Goal: Task Accomplishment & Management: Complete application form

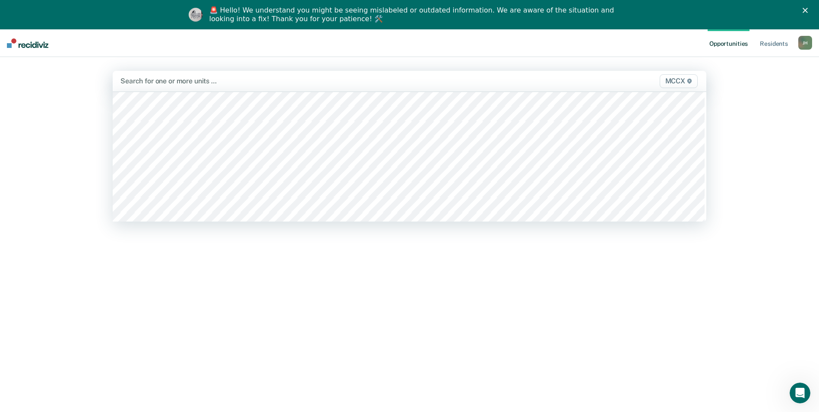
scroll to position [2419, 0]
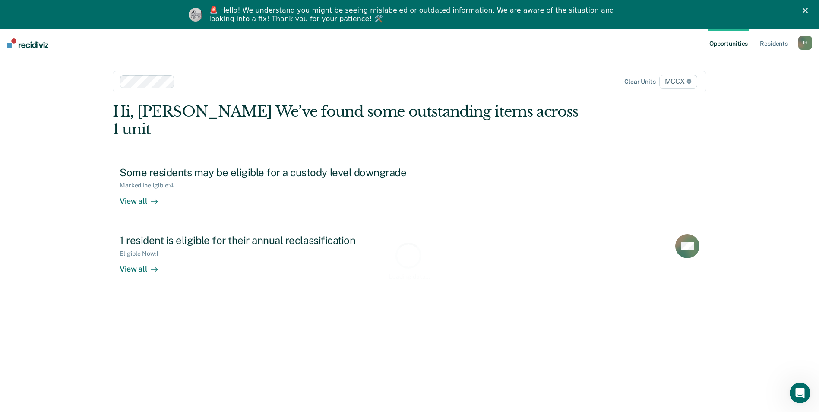
click at [412, 85] on div at bounding box center [351, 81] width 346 height 10
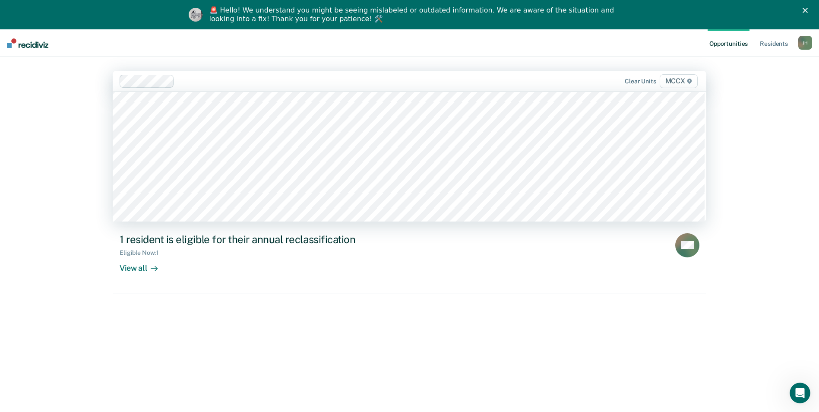
scroll to position [2289, 0]
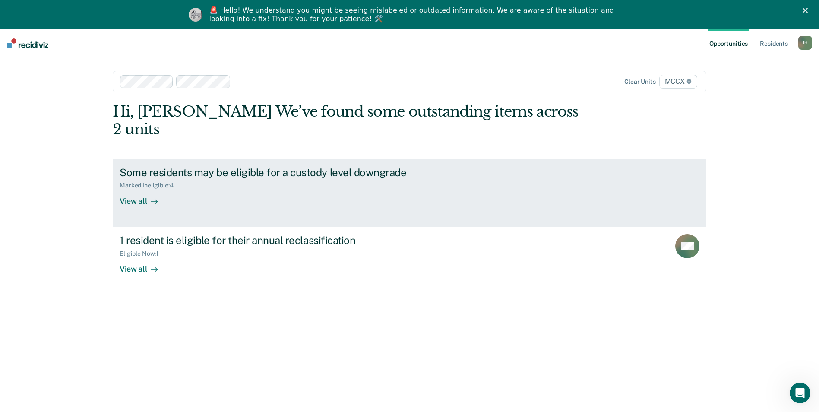
click at [284, 178] on div "Some residents may be eligible for a custody level downgrade Marked Ineligible …" at bounding box center [282, 186] width 324 height 40
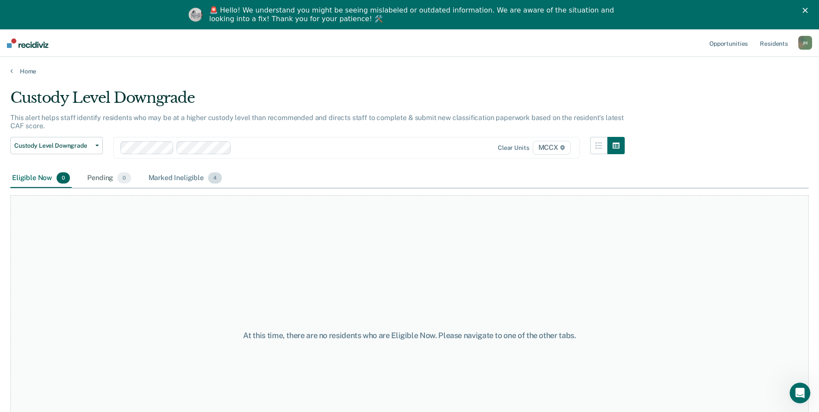
click at [174, 171] on div "Marked Ineligible 4" at bounding box center [185, 178] width 77 height 19
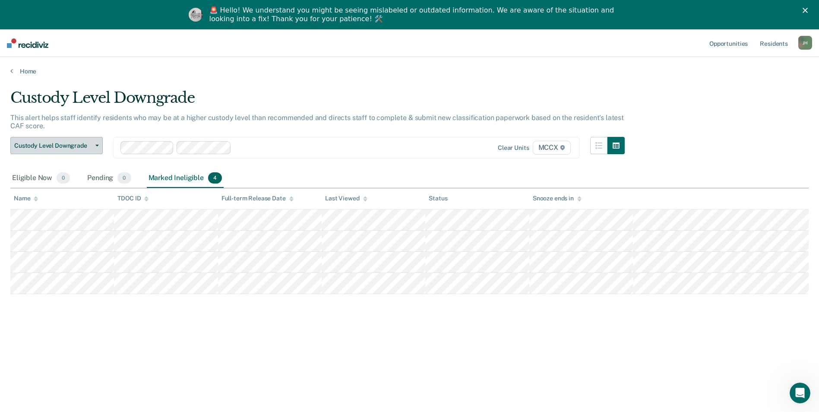
click at [73, 146] on span "Custody Level Downgrade" at bounding box center [53, 145] width 78 height 7
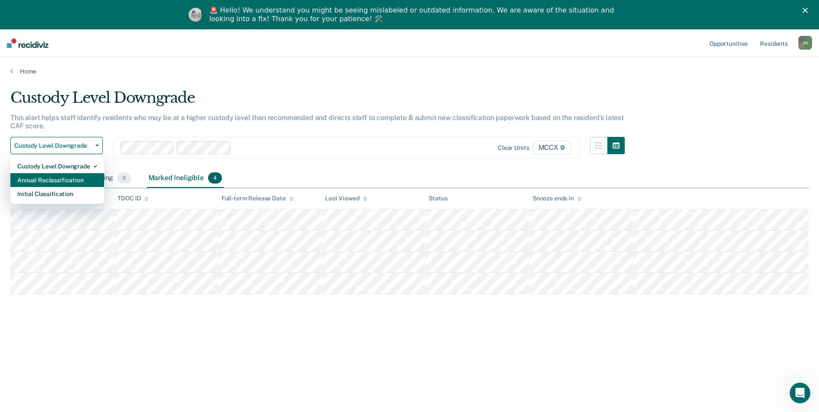
click at [62, 178] on div "Annual Reclassification" at bounding box center [57, 180] width 80 height 14
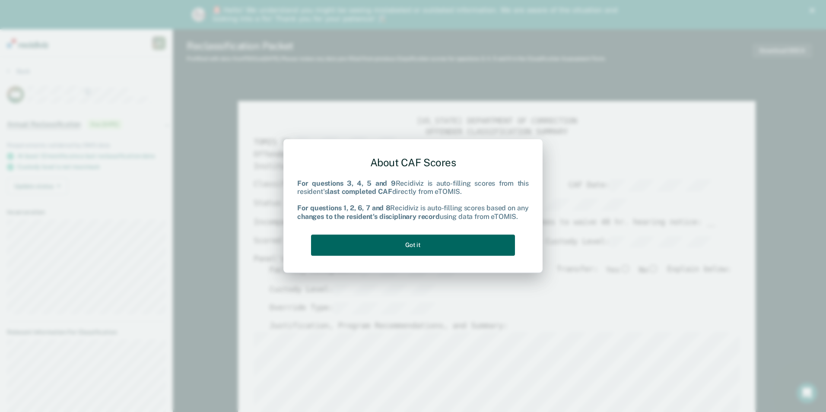
click at [444, 243] on button "Got it" at bounding box center [413, 245] width 204 height 21
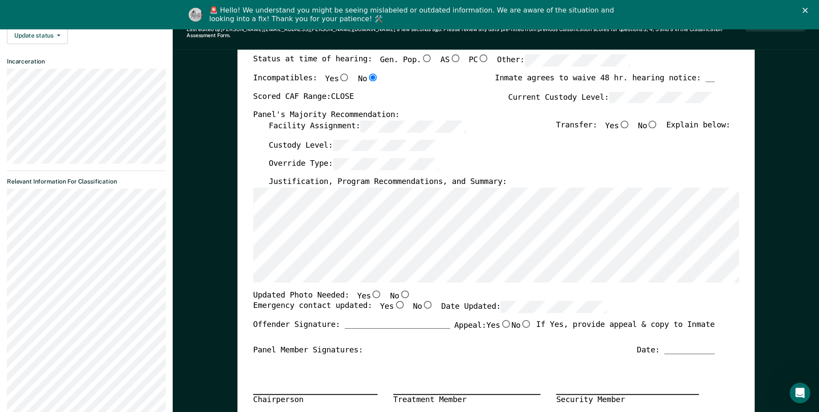
scroll to position [173, 0]
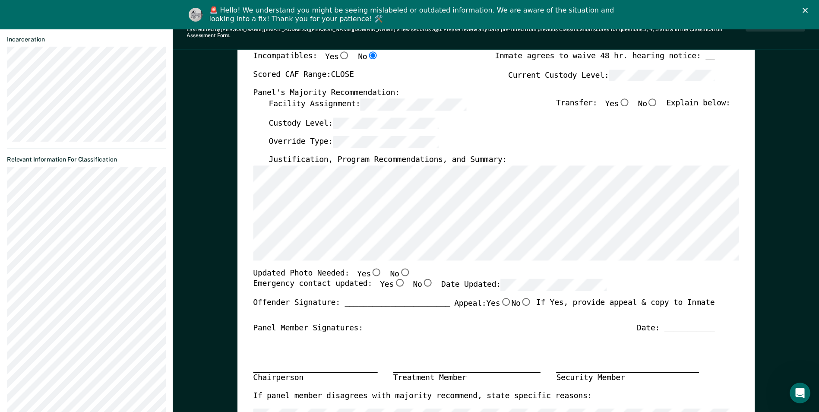
click at [399, 268] on input "No" at bounding box center [404, 272] width 11 height 8
type textarea "x"
radio input "true"
click at [808, 9] on polygon "Close" at bounding box center [805, 10] width 5 height 5
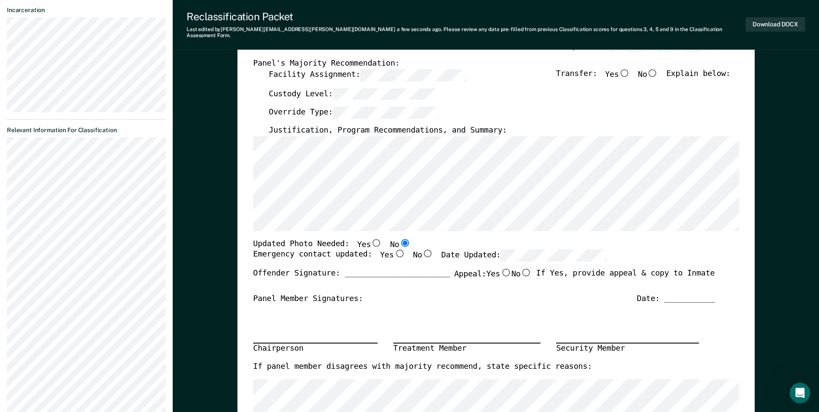
click at [422, 250] on input "No" at bounding box center [427, 254] width 11 height 8
type textarea "x"
radio input "true"
click at [394, 250] on input "Yes" at bounding box center [399, 254] width 11 height 8
type textarea "x"
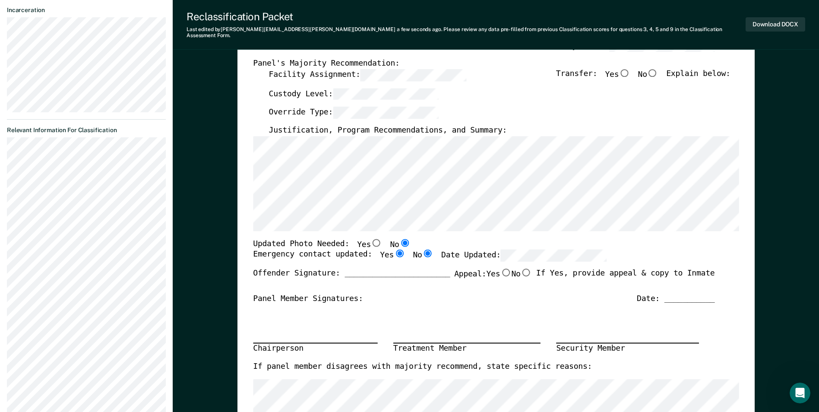
radio input "true"
radio input "false"
click at [615, 238] on div "Updated Photo Needed: Yes No" at bounding box center [484, 243] width 462 height 11
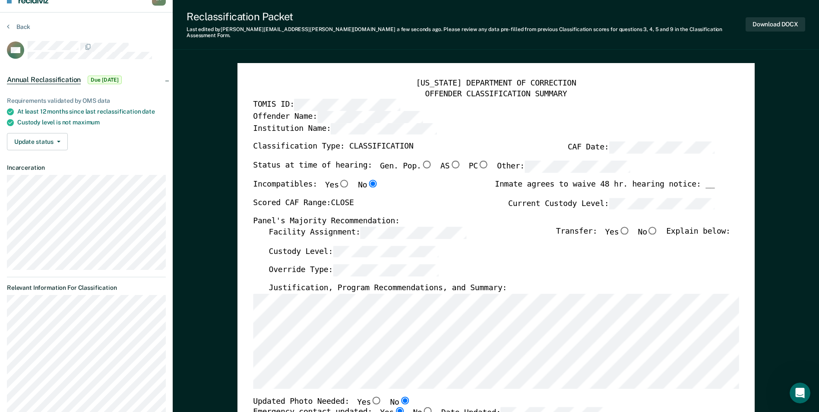
scroll to position [0, 0]
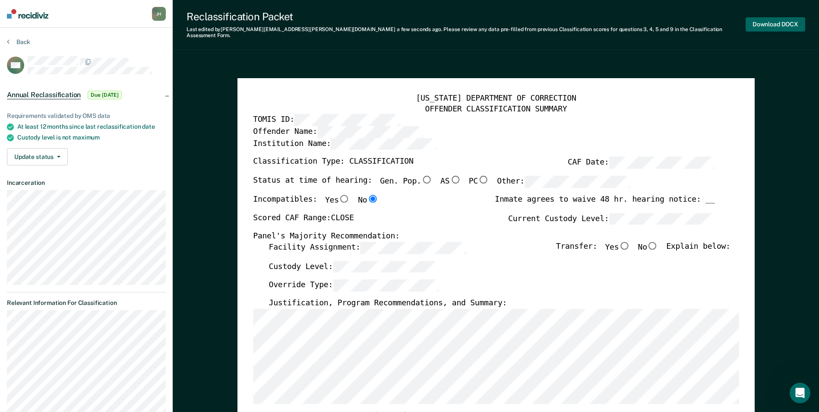
click at [780, 25] on button "Download DOCX" at bounding box center [776, 24] width 60 height 14
type textarea "x"
